Goal: Find specific page/section

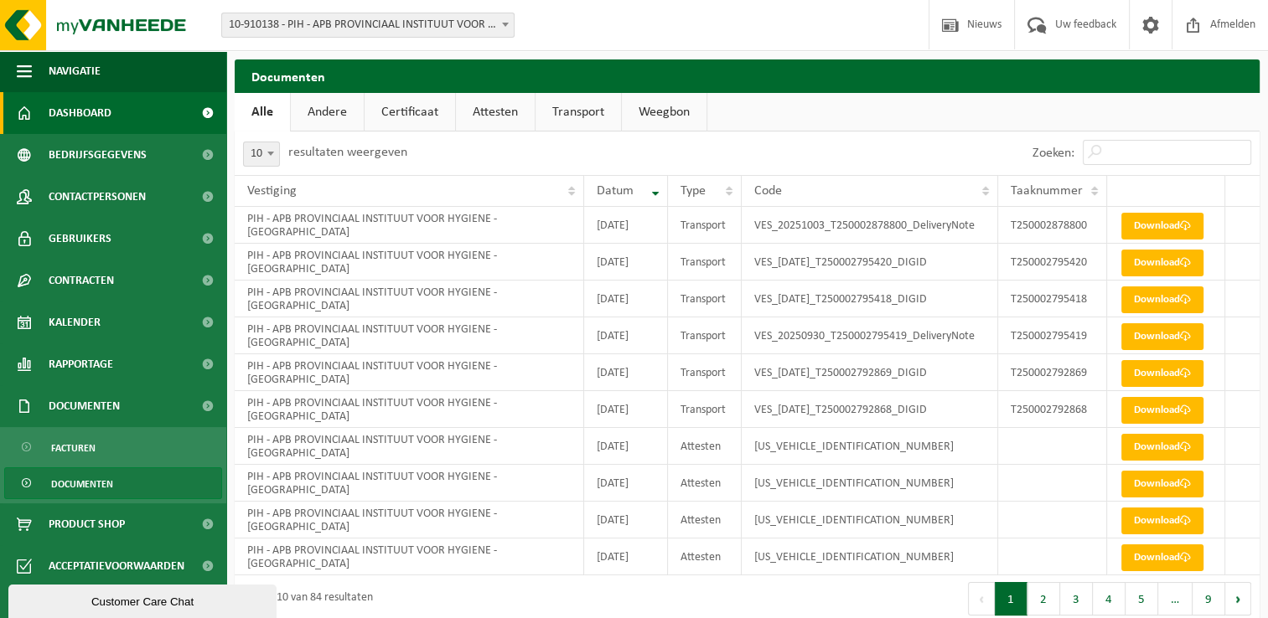
click at [104, 121] on span "Dashboard" at bounding box center [80, 113] width 63 height 42
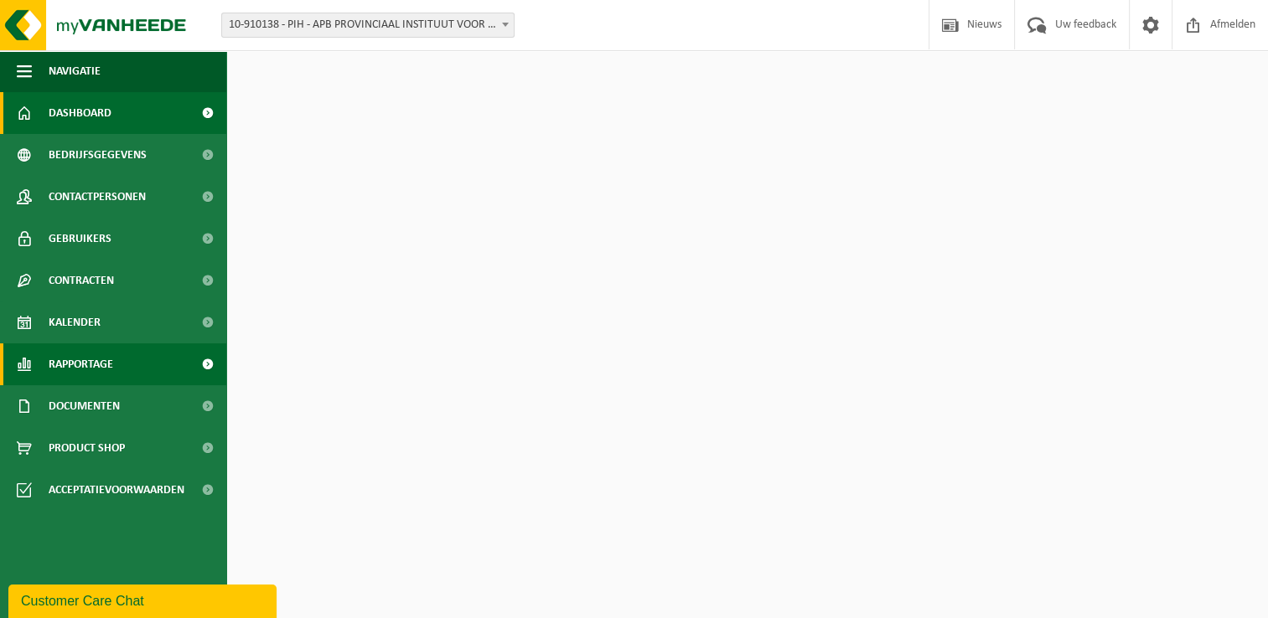
click at [109, 364] on span "Rapportage" at bounding box center [81, 365] width 65 height 42
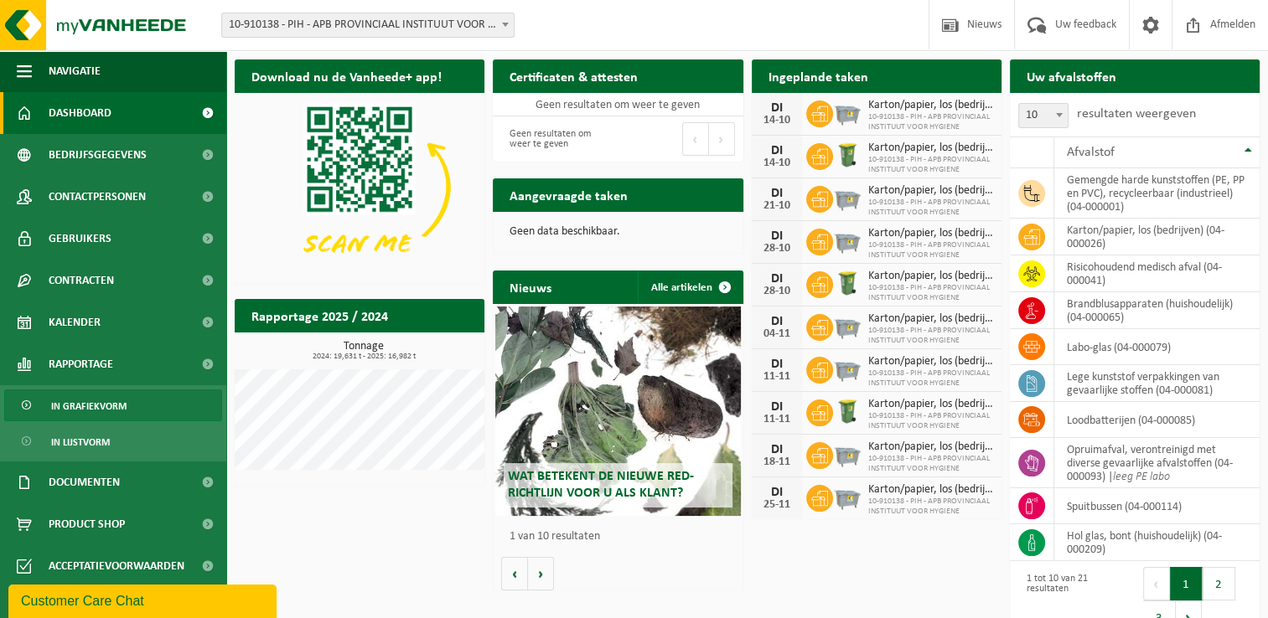
click at [111, 418] on span "In grafiekvorm" at bounding box center [88, 407] width 75 height 32
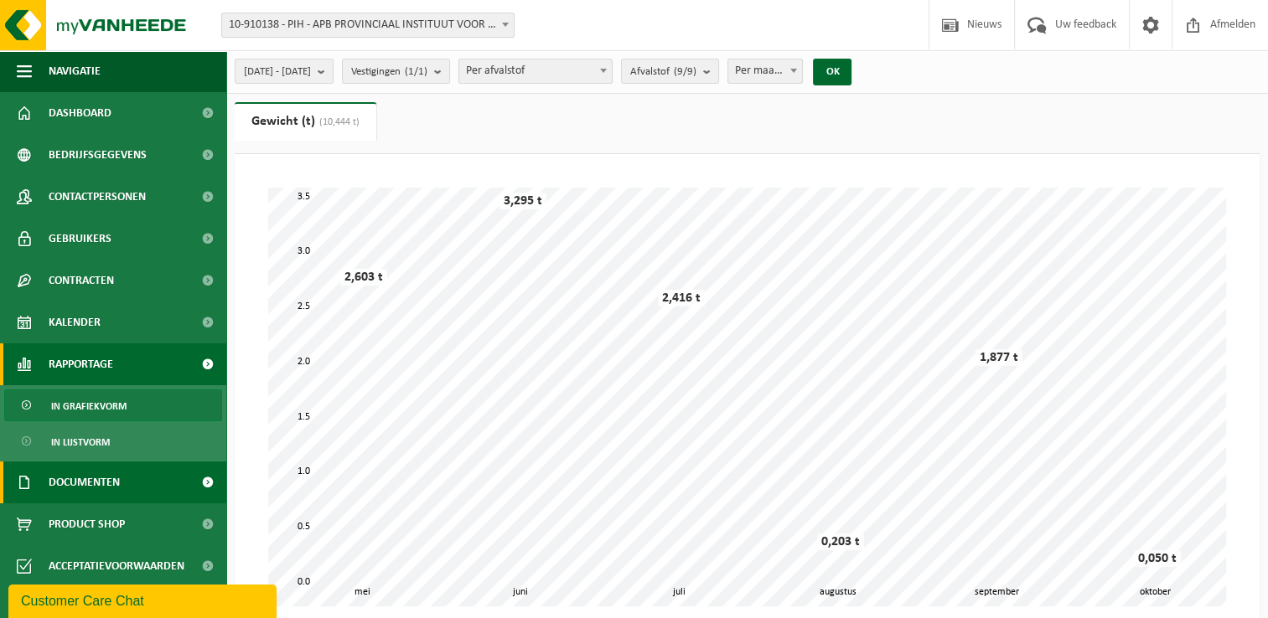
click at [115, 480] on span "Documenten" at bounding box center [84, 483] width 71 height 42
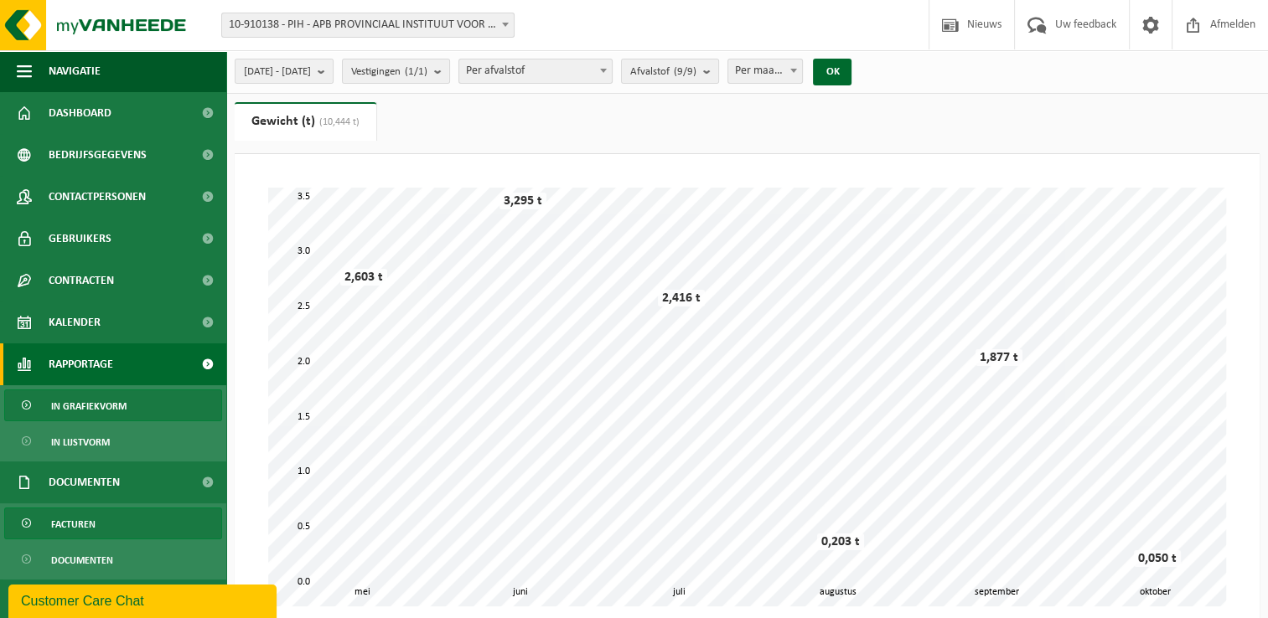
click at [108, 534] on link "Facturen" at bounding box center [113, 524] width 218 height 32
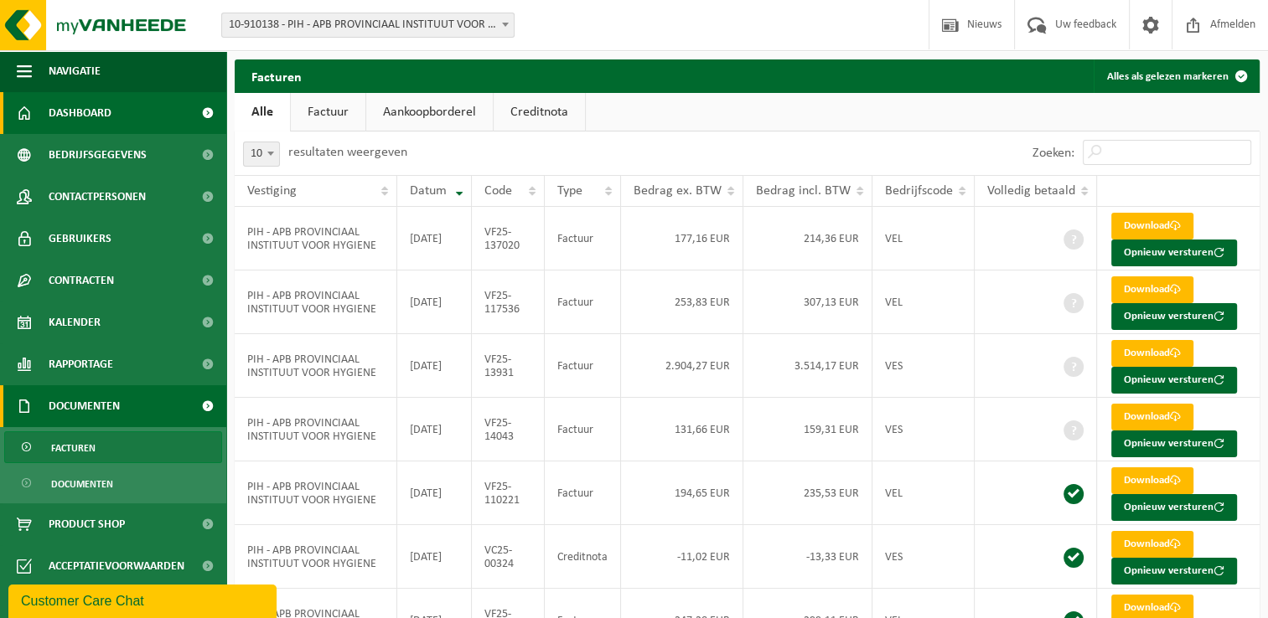
click at [134, 107] on link "Dashboard" at bounding box center [113, 113] width 226 height 42
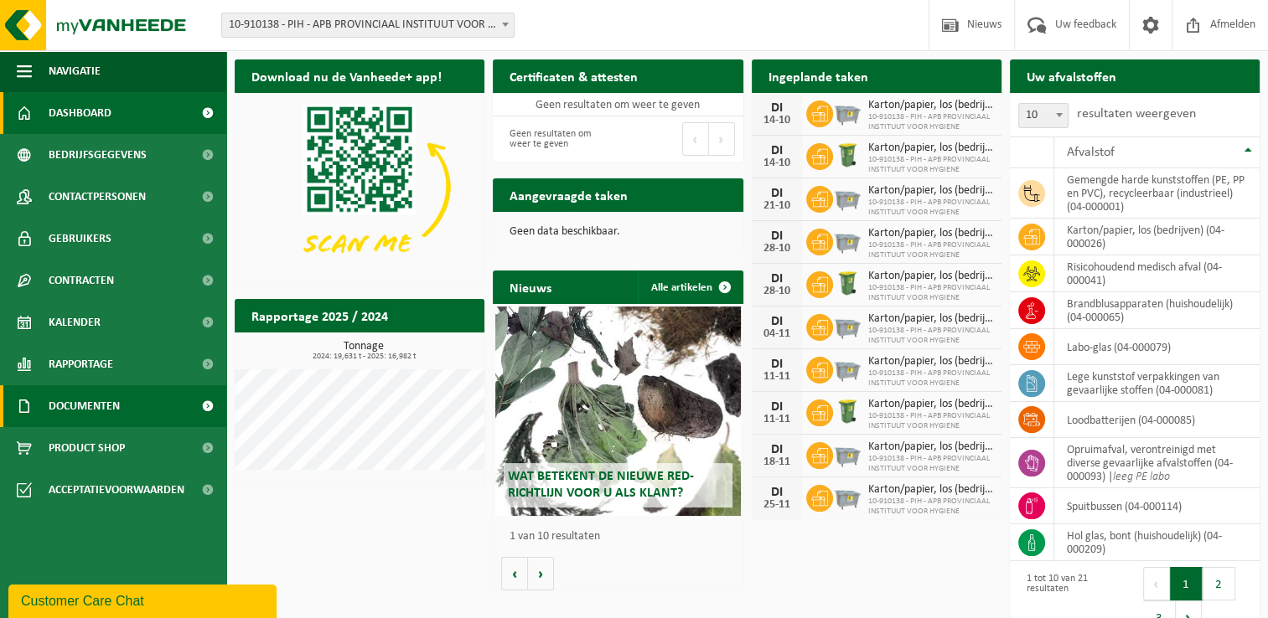
click at [104, 394] on span "Documenten" at bounding box center [84, 406] width 71 height 42
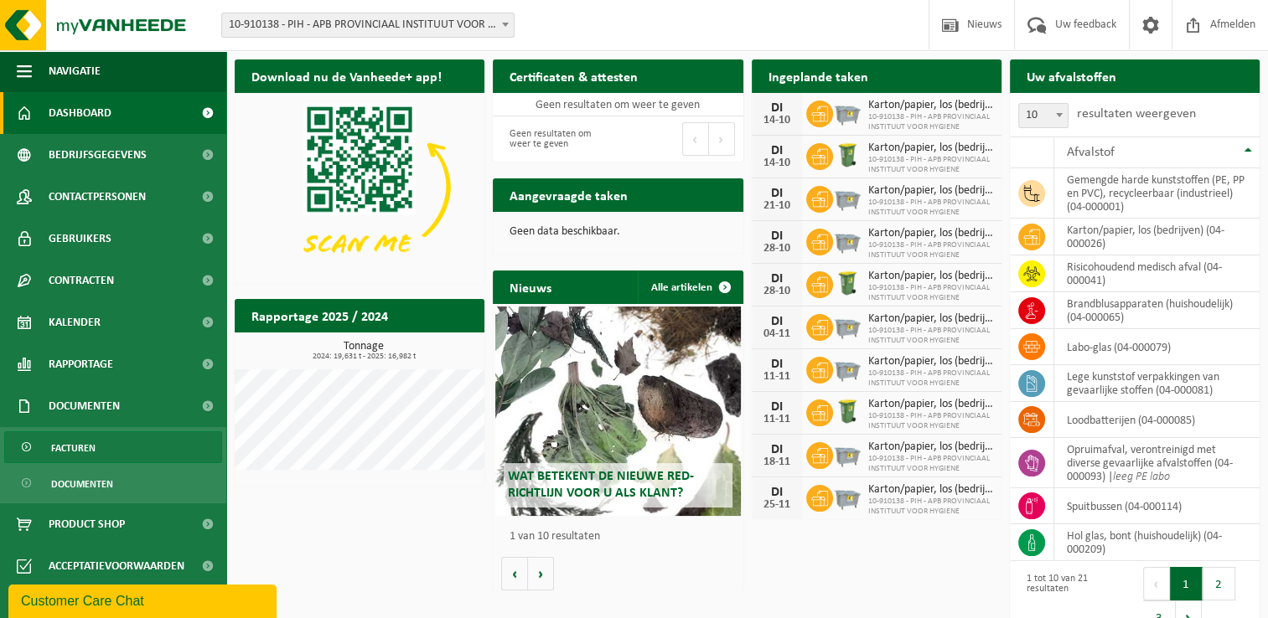
click at [138, 455] on link "Facturen" at bounding box center [113, 448] width 218 height 32
